Goal: Task Accomplishment & Management: Manage account settings

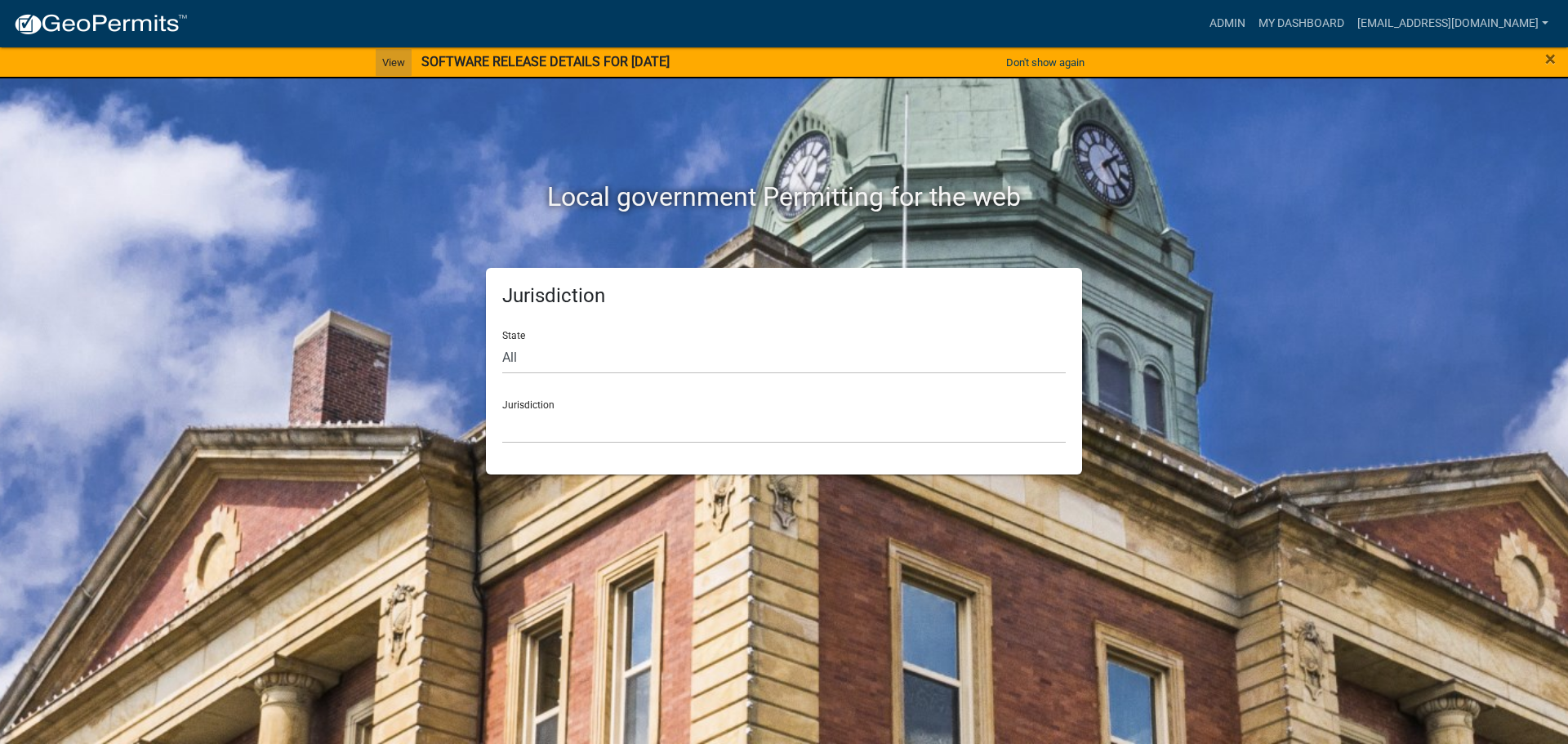
click at [382, 60] on link "View" at bounding box center [393, 62] width 35 height 27
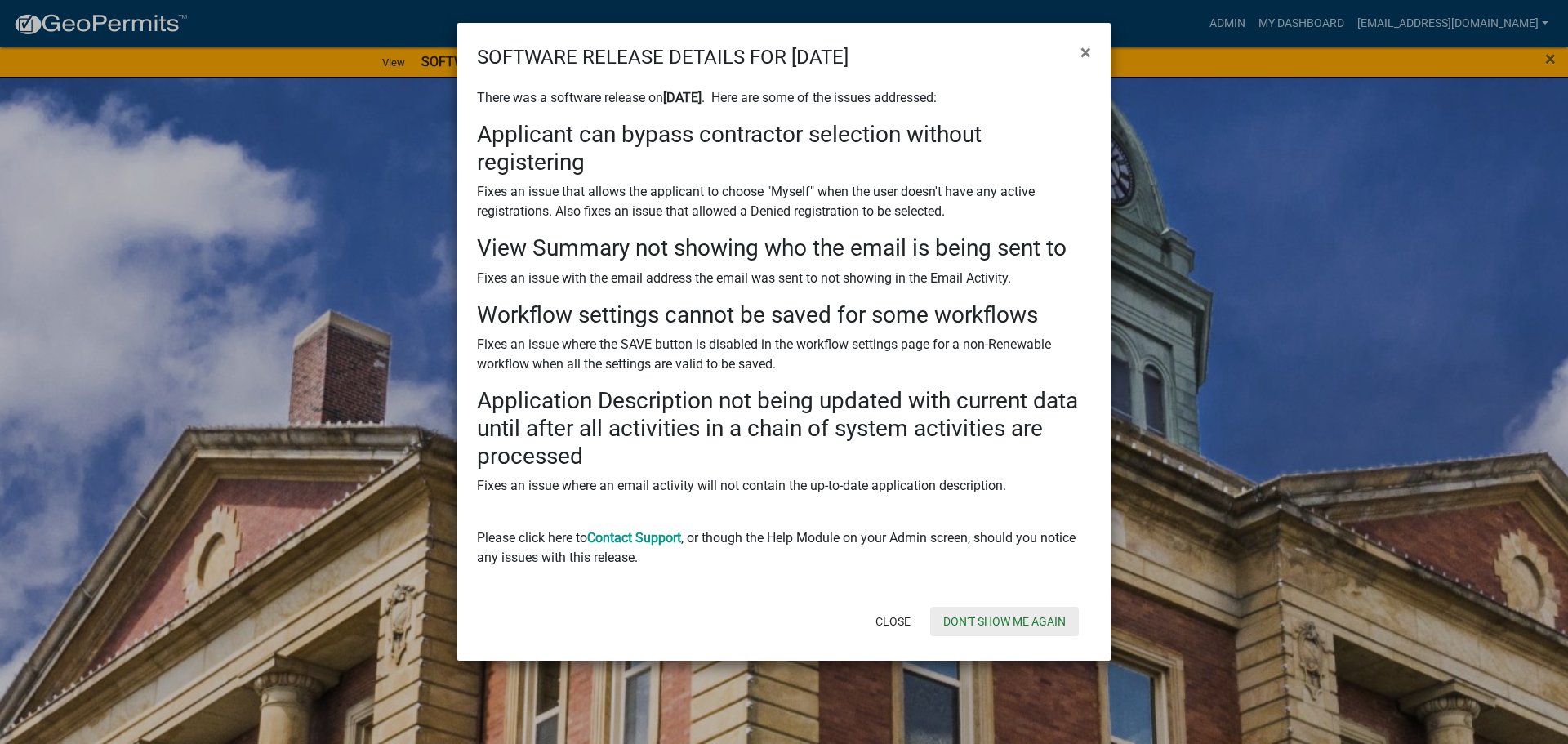
click at [988, 616] on button "Don't show me again" at bounding box center [1004, 621] width 149 height 30
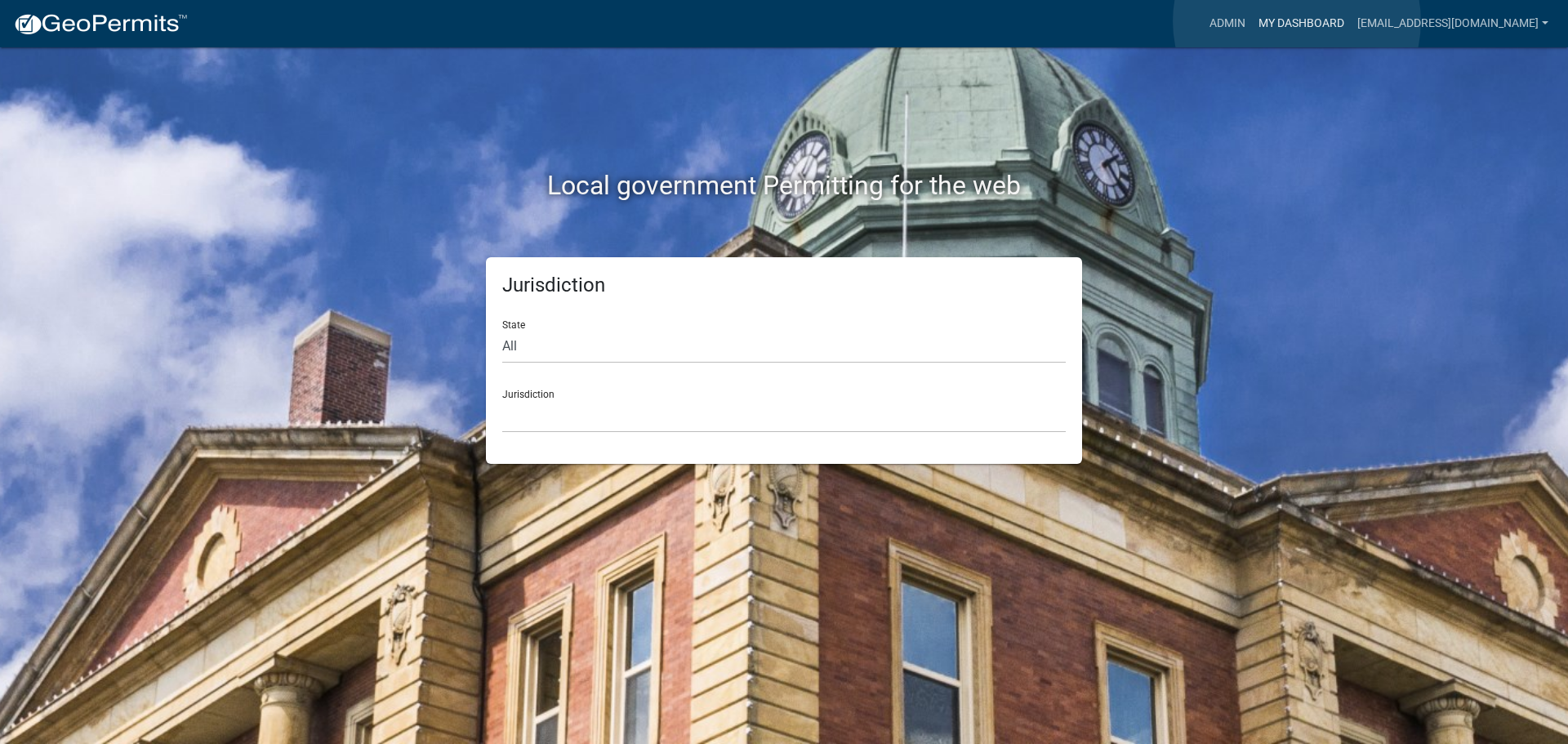
click at [1297, 21] on link "My Dashboard" at bounding box center [1300, 24] width 99 height 31
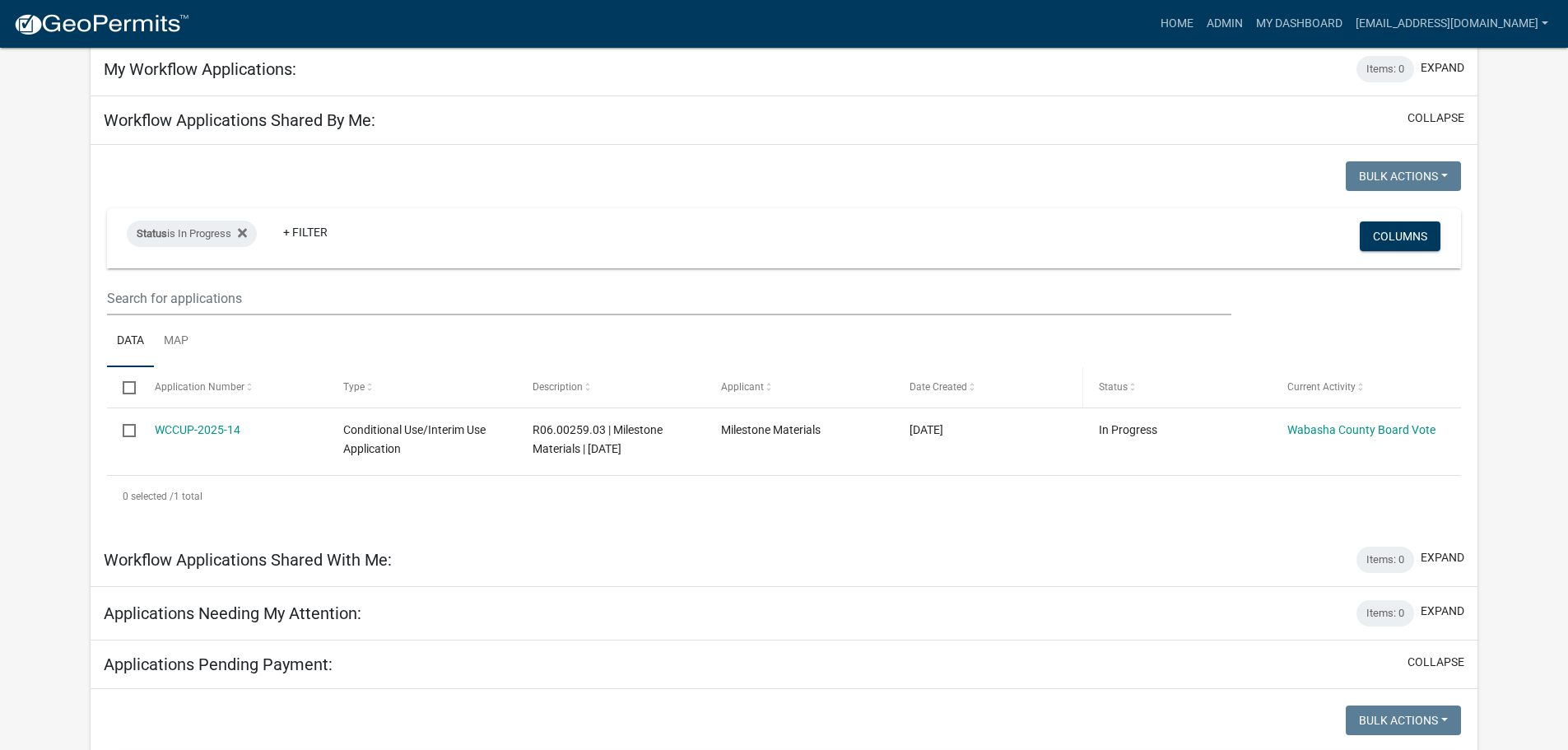
scroll to position [58, 0]
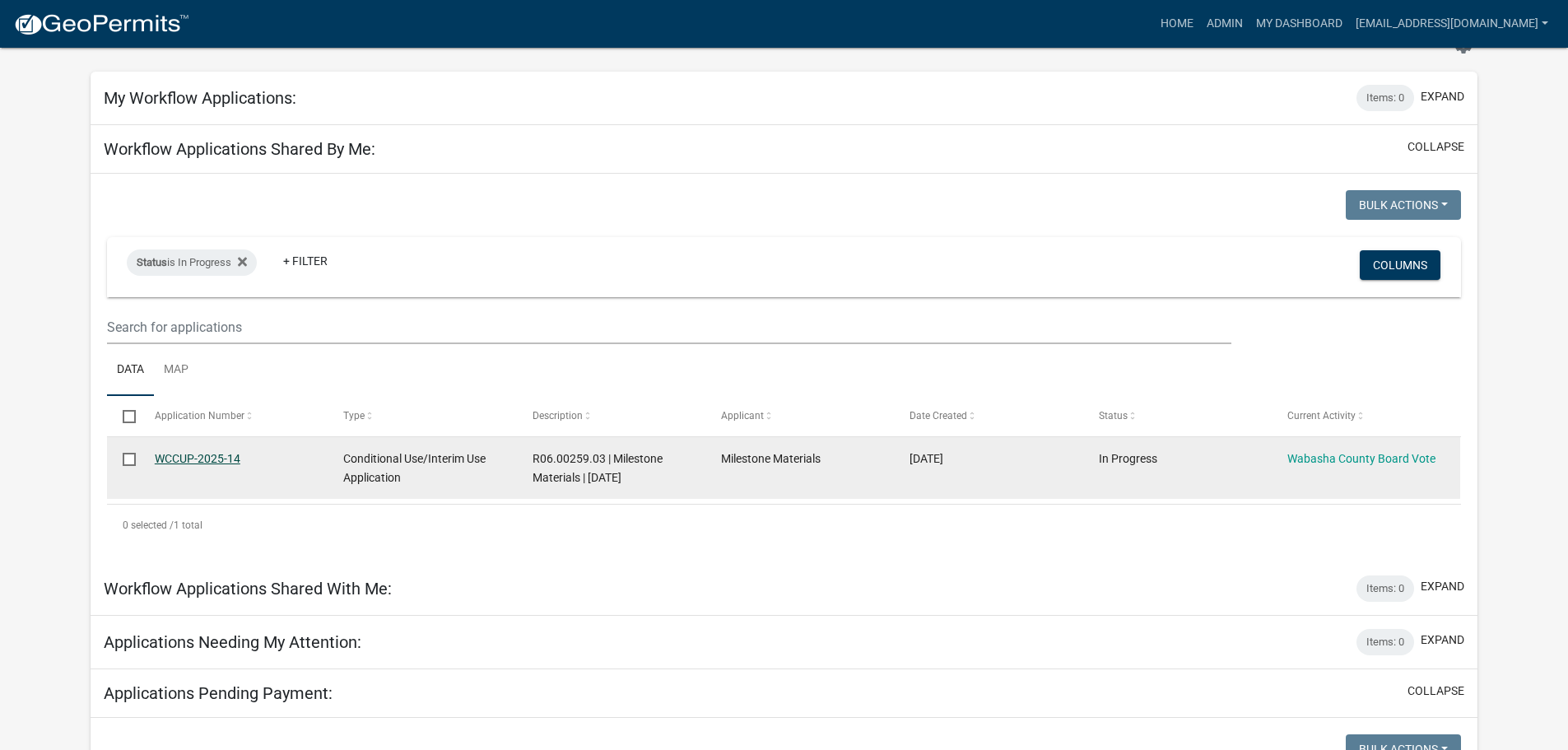
click at [179, 455] on link "WCCUP-2025-14" at bounding box center [197, 458] width 86 height 14
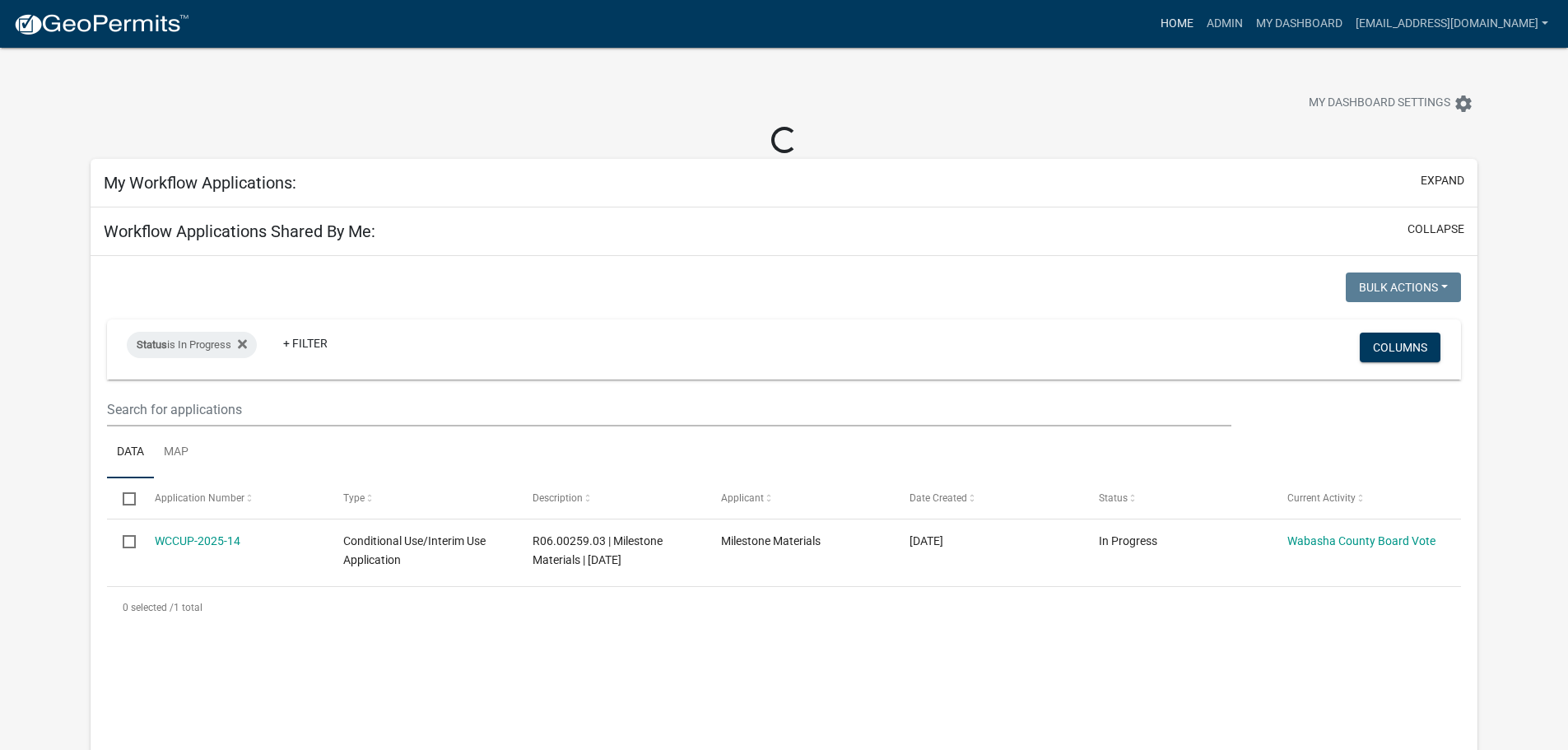
click at [1181, 19] on link "Home" at bounding box center [1177, 24] width 46 height 31
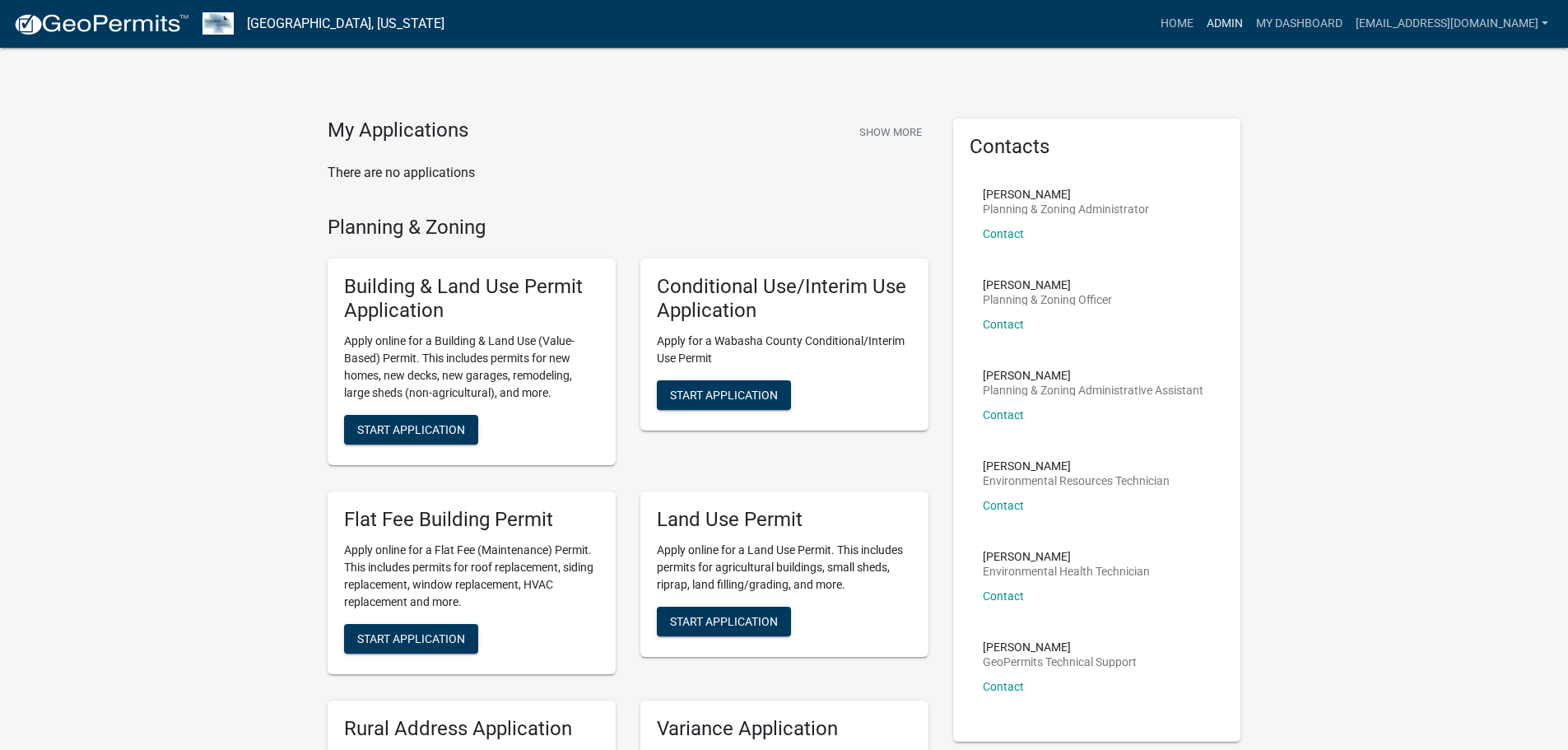
click at [1232, 25] on link "Admin" at bounding box center [1224, 24] width 49 height 31
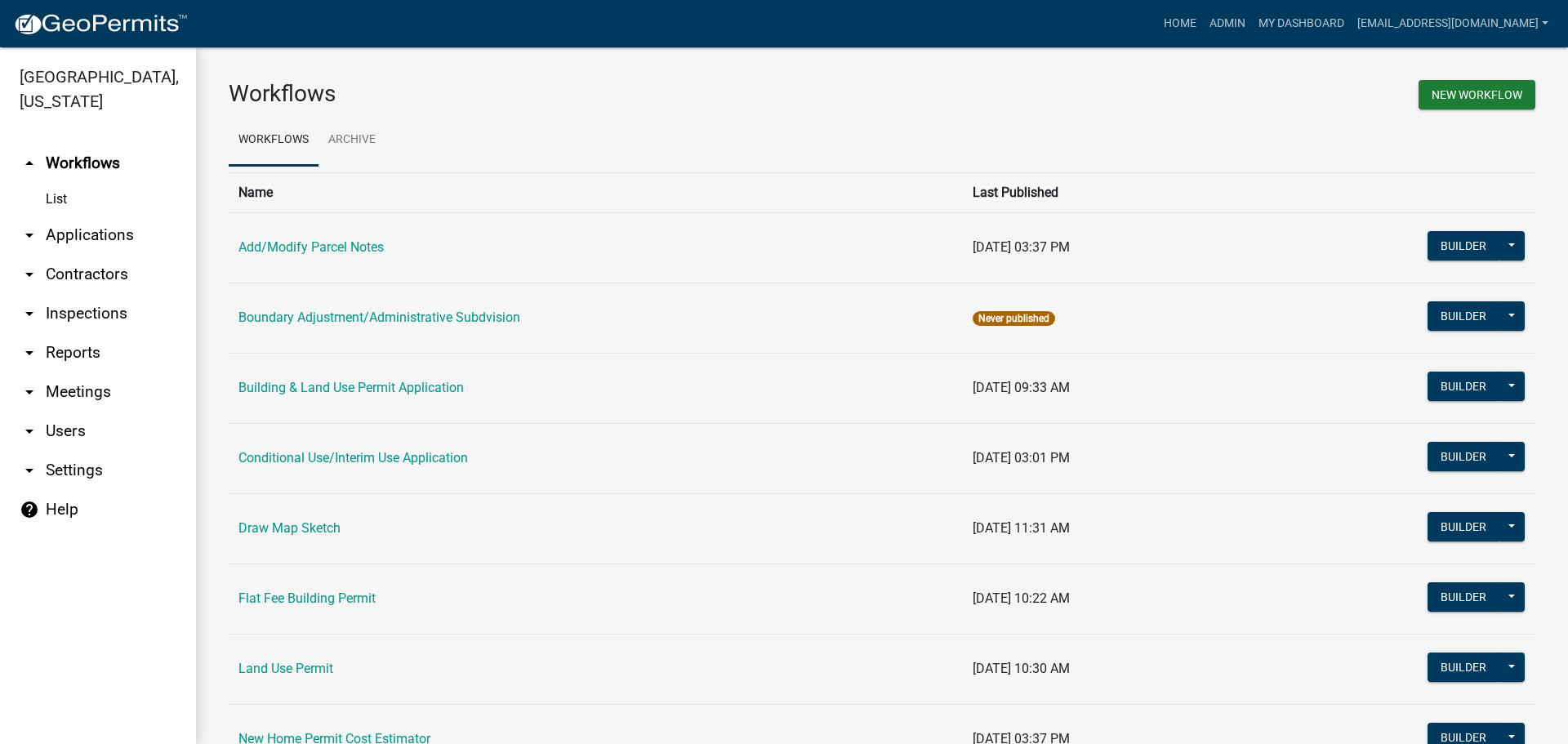
click at [85, 238] on link "arrow_drop_down Applications" at bounding box center [98, 235] width 196 height 39
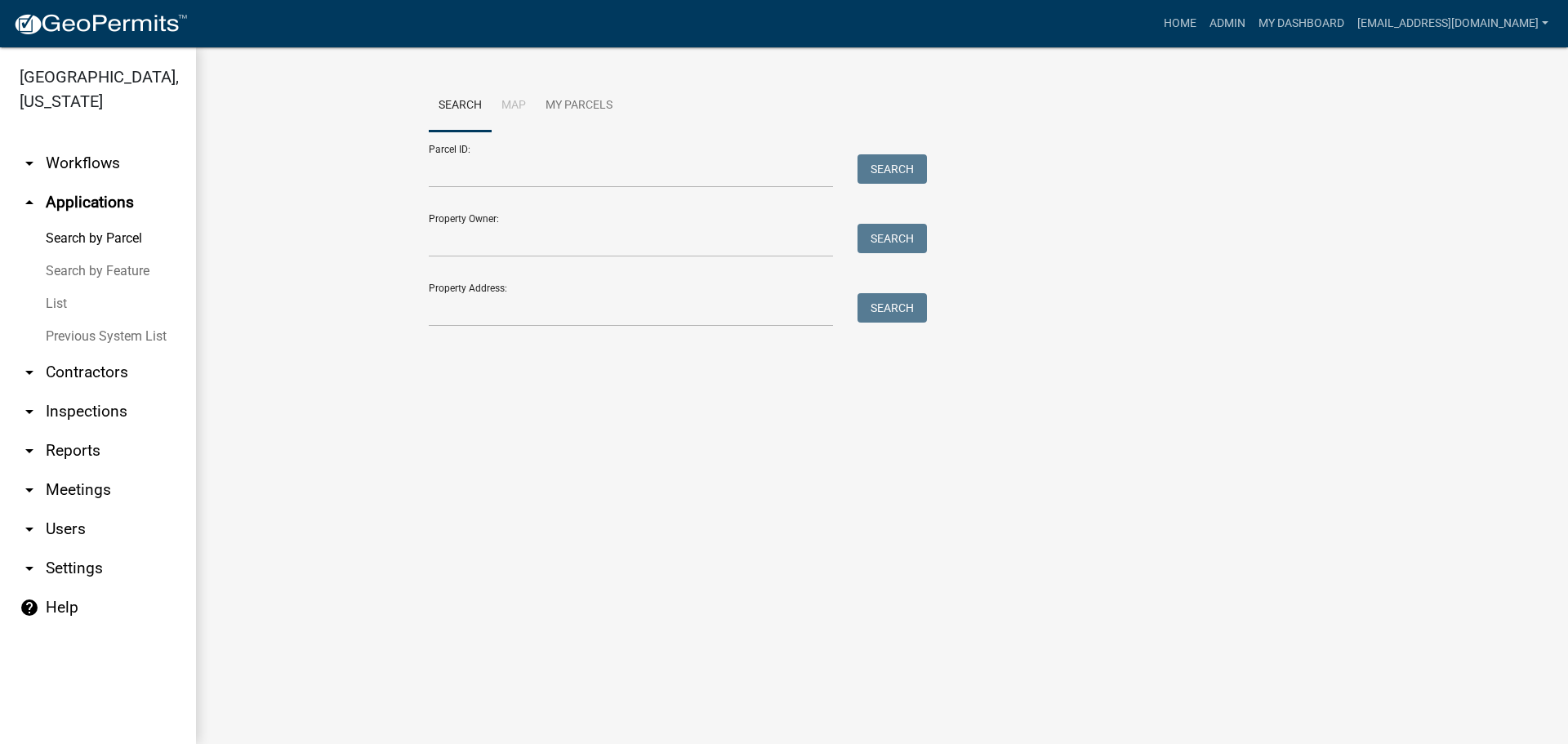
click at [53, 303] on link "List" at bounding box center [98, 304] width 196 height 33
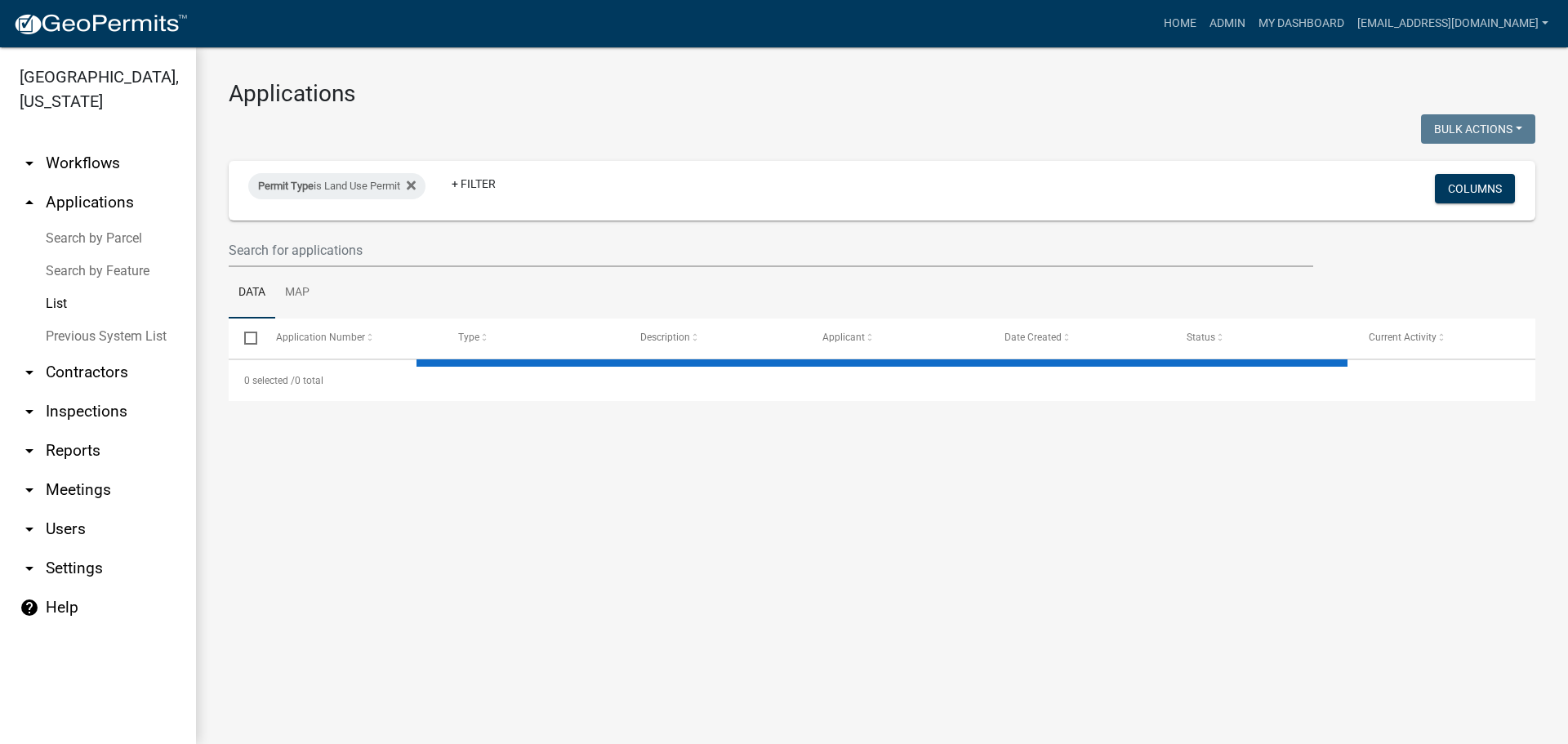
select select "3: 100"
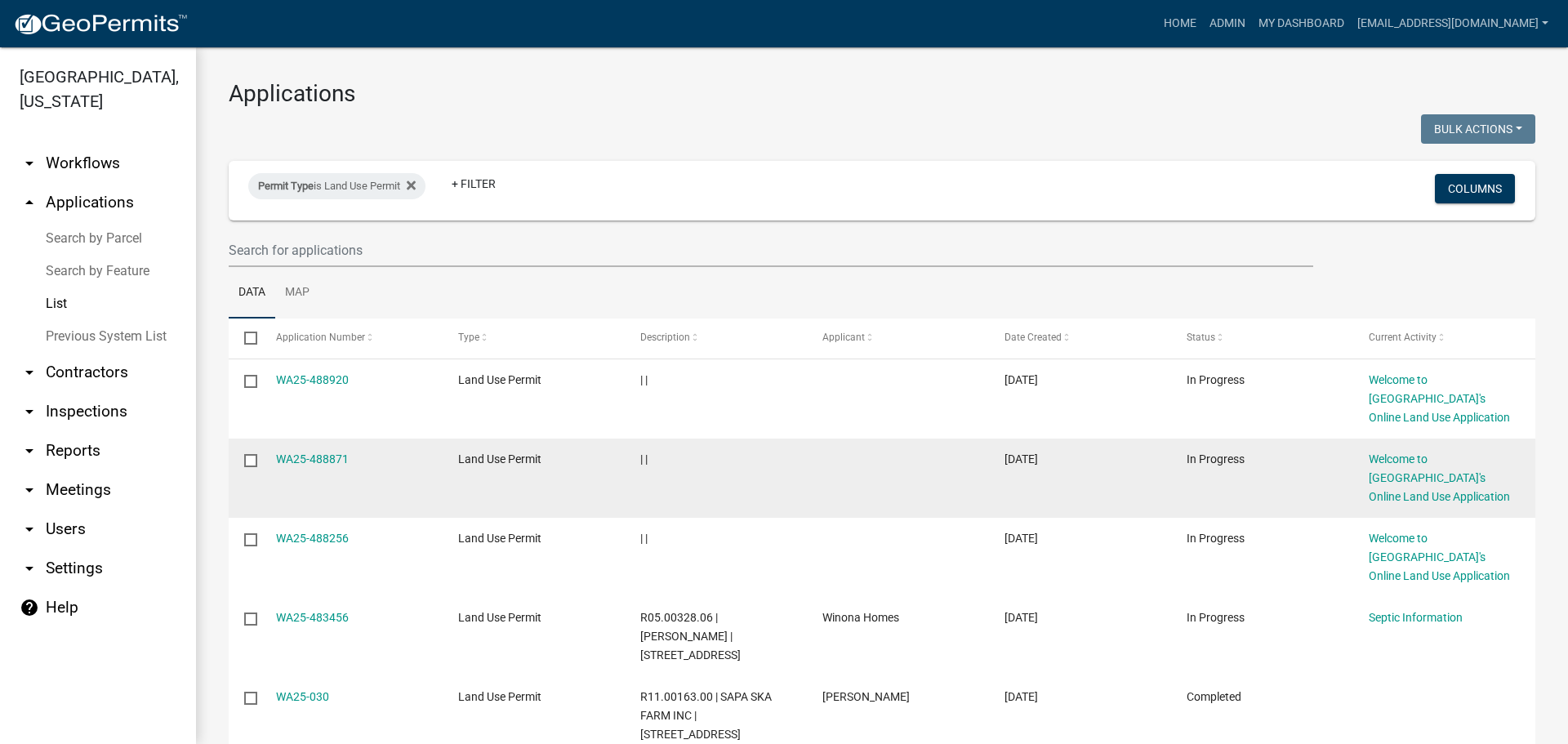
click at [248, 458] on input "checkbox" at bounding box center [249, 458] width 11 height 11
checkbox input "true"
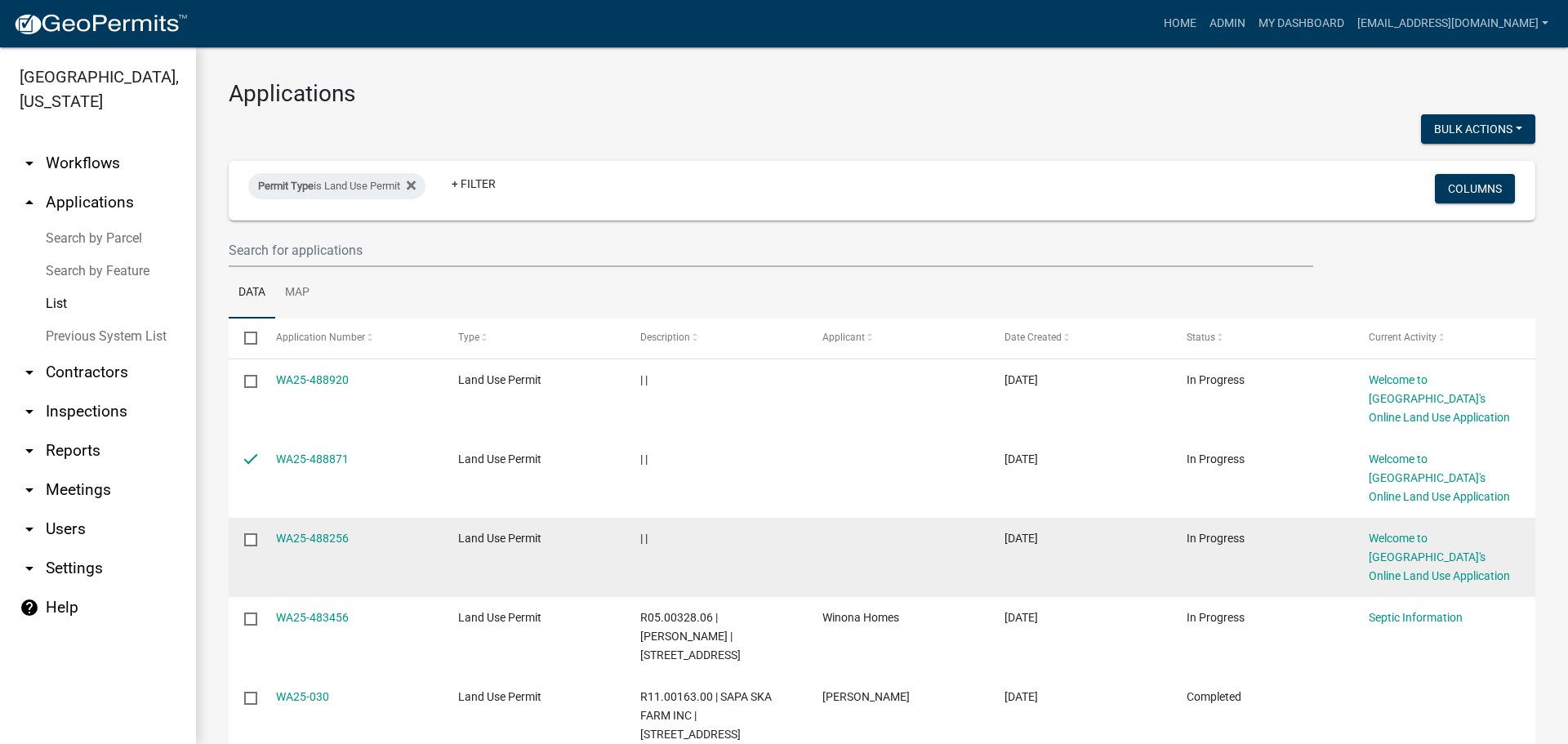
drag, startPoint x: 245, startPoint y: 540, endPoint x: 376, endPoint y: 523, distance: 132.1
click at [246, 540] on input "checkbox" at bounding box center [249, 538] width 11 height 11
checkbox input "true"
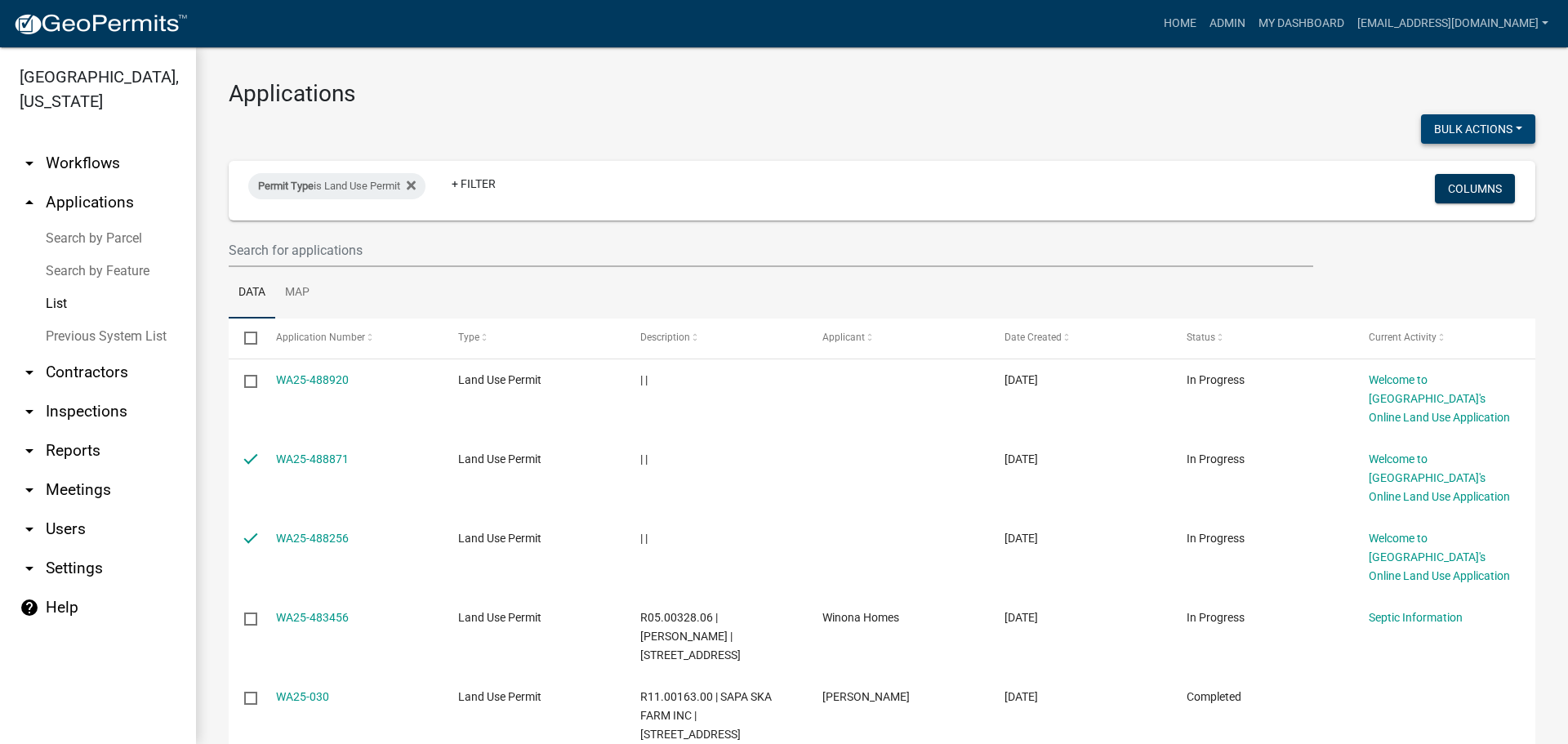
click at [1469, 132] on button "Bulk Actions" at bounding box center [1477, 128] width 114 height 30
click at [1427, 173] on button "Void" at bounding box center [1469, 171] width 130 height 39
checkbox input "false"
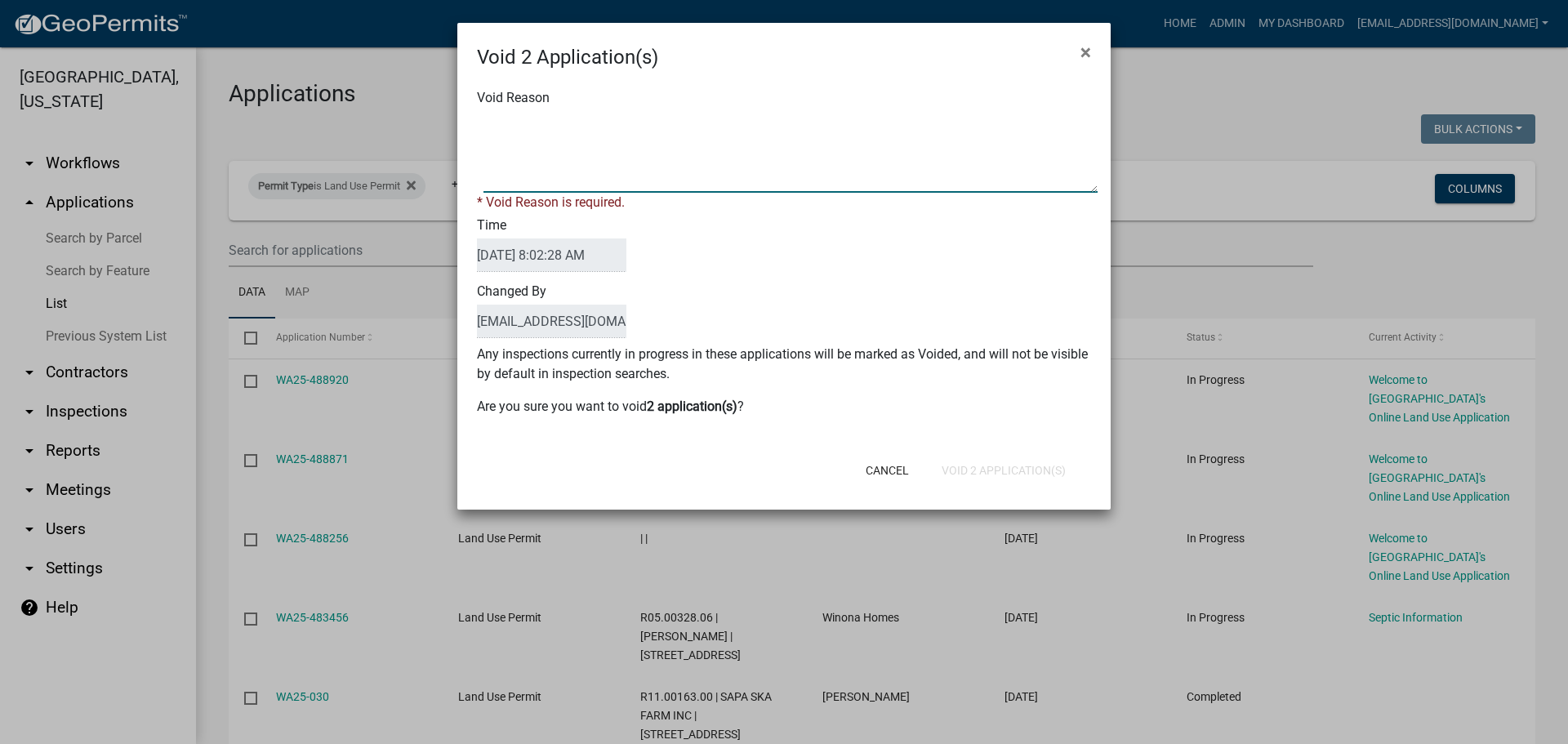
click at [547, 115] on textarea "Void Reason" at bounding box center [790, 151] width 614 height 81
type textarea "Application Abandoned"
drag, startPoint x: 712, startPoint y: 258, endPoint x: 723, endPoint y: 279, distance: 23.7
click at [712, 257] on div "Time 10/07/2025 8:02:28 AM" at bounding box center [784, 244] width 639 height 66
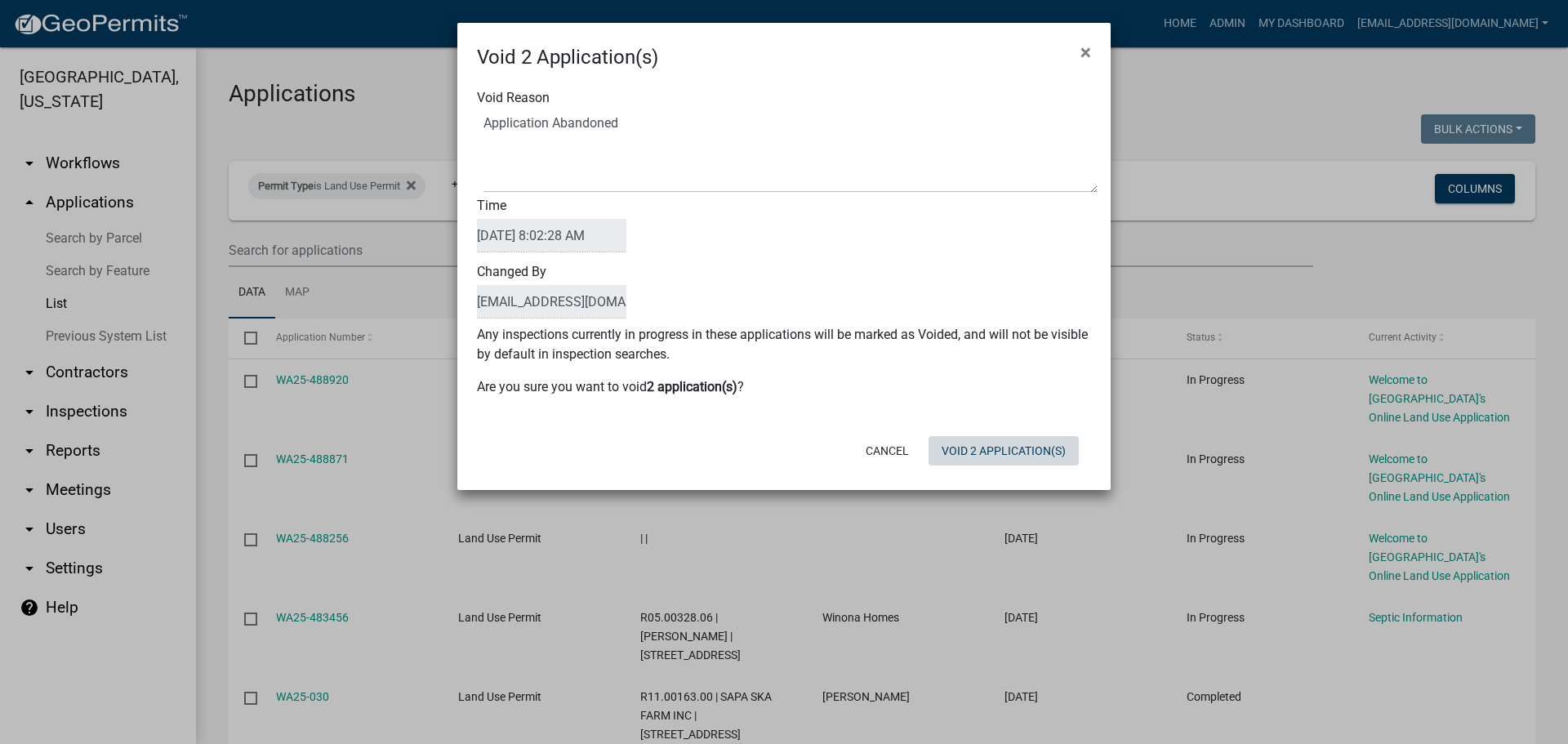
click at [986, 445] on button "Void 2 Application(s)" at bounding box center [1003, 451] width 151 height 30
